Goal: Find specific page/section

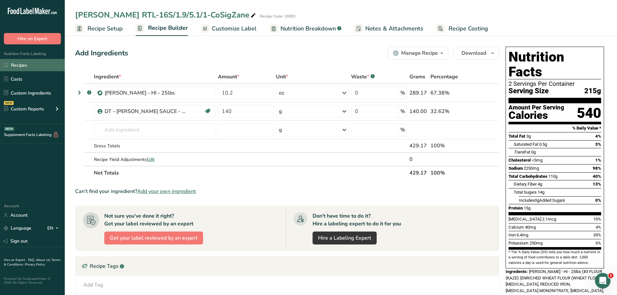
click at [25, 63] on link "Recipes" at bounding box center [32, 65] width 65 height 12
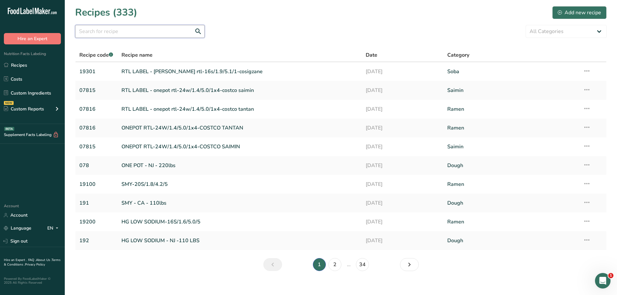
click at [142, 31] on input "text" at bounding box center [140, 31] width 130 height 13
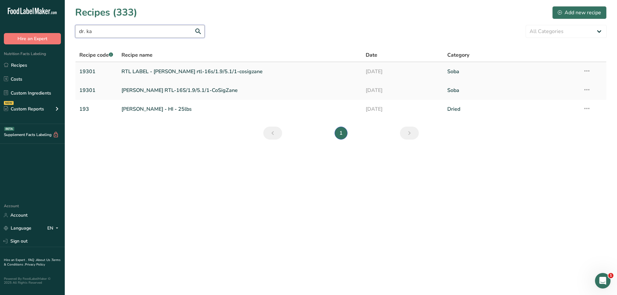
type input "dr. ka"
click at [167, 70] on link "RTL LABEL - [PERSON_NAME] rtl-16s/1.9/5.1/1-cosigzane" at bounding box center [239, 72] width 237 height 14
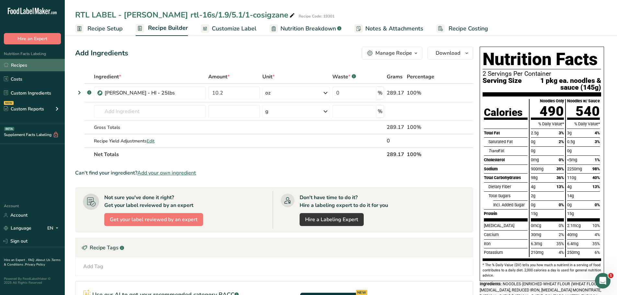
click at [29, 64] on link "Recipes" at bounding box center [32, 65] width 65 height 12
